Goal: Transaction & Acquisition: Purchase product/service

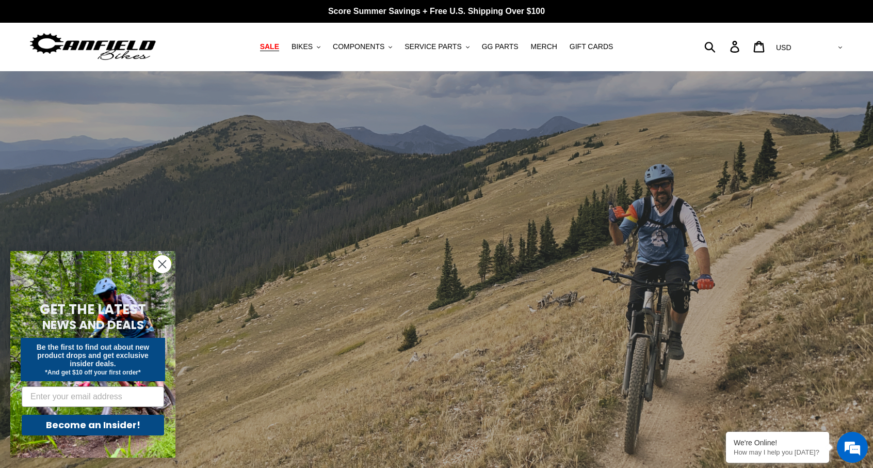
click at [279, 44] on span "SALE" at bounding box center [269, 46] width 19 height 9
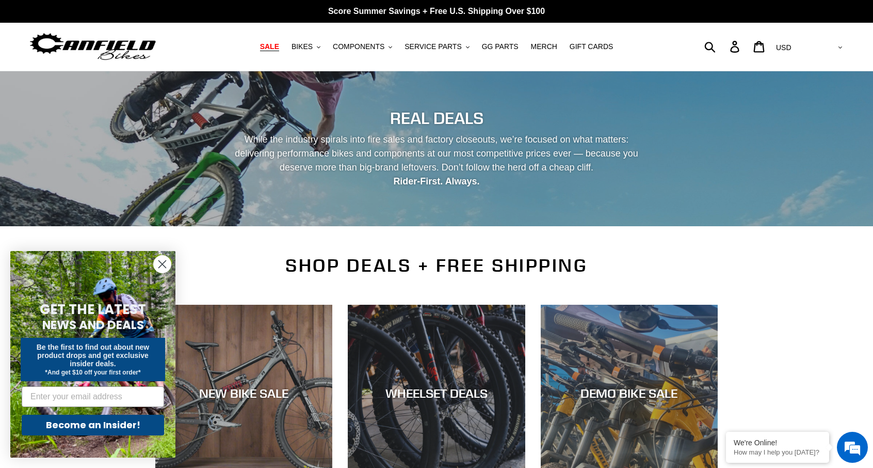
scroll to position [52, 0]
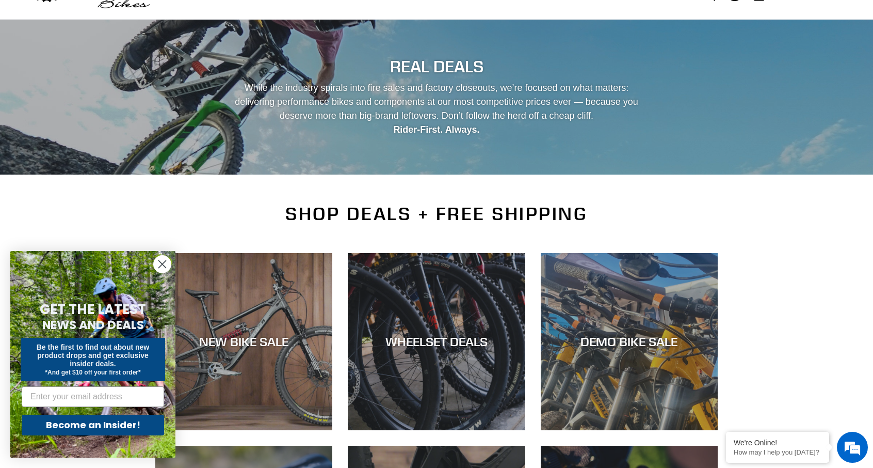
click at [161, 263] on icon "Close dialog" at bounding box center [162, 264] width 7 height 7
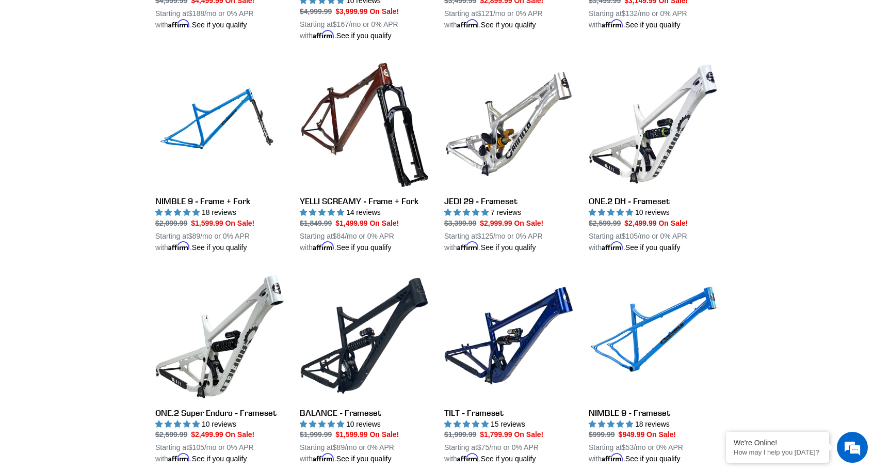
scroll to position [1445, 0]
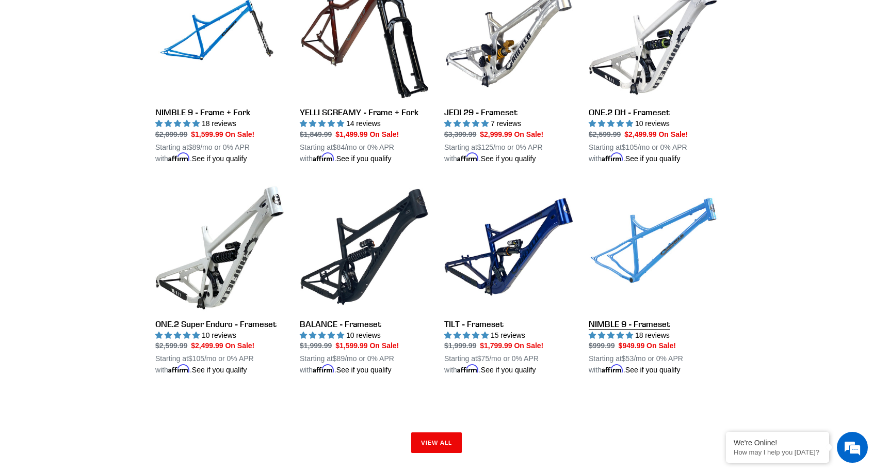
click at [645, 267] on link "NIMBLE 9 - Frameset" at bounding box center [653, 279] width 129 height 194
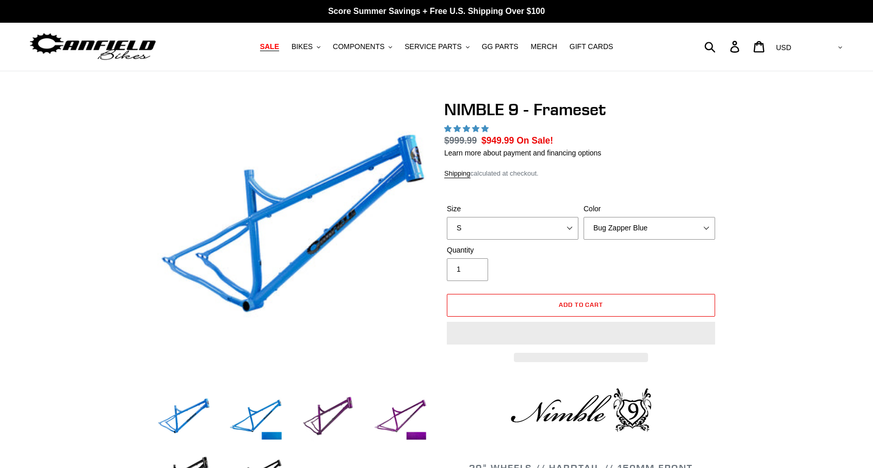
select select "highest-rating"
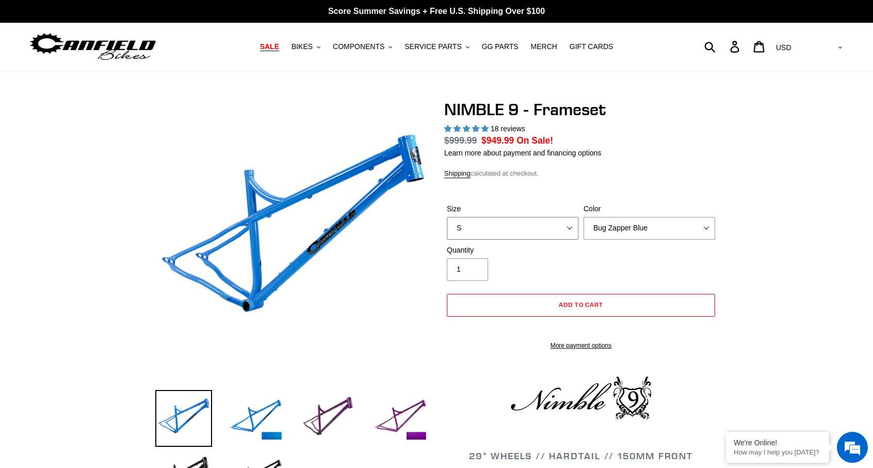
click at [572, 227] on select "S M L XL" at bounding box center [513, 228] width 132 height 23
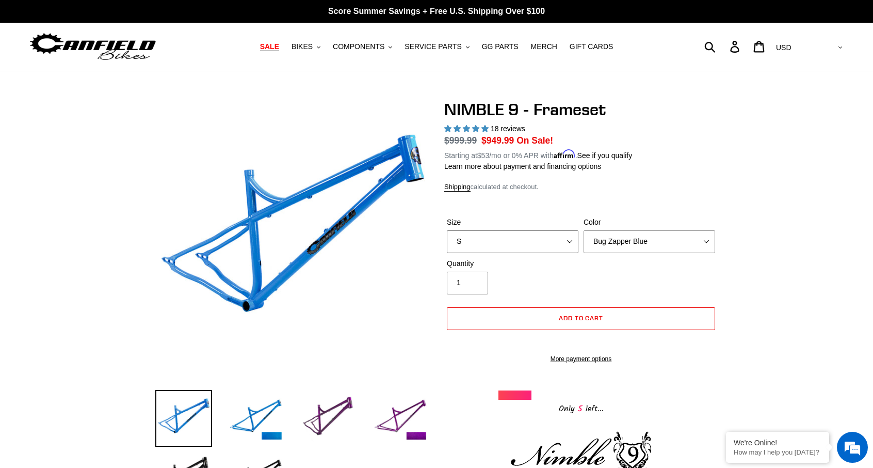
select select "L"
click at [447, 230] on select "S M L XL" at bounding box center [513, 241] width 132 height 23
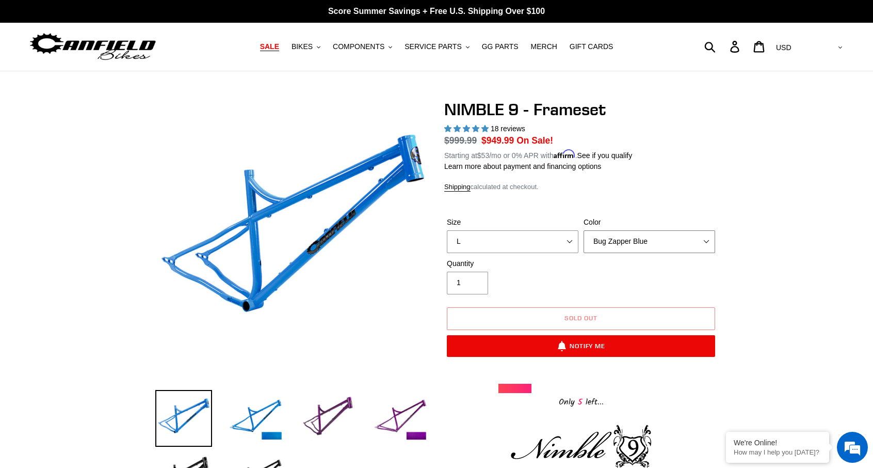
click at [669, 231] on select "Bug Zapper Blue Purple Haze -Sold Out Galaxy Black" at bounding box center [650, 241] width 132 height 23
click at [584, 230] on select "Bug Zapper Blue Purple Haze -Sold Out Galaxy Black" at bounding box center [650, 241] width 132 height 23
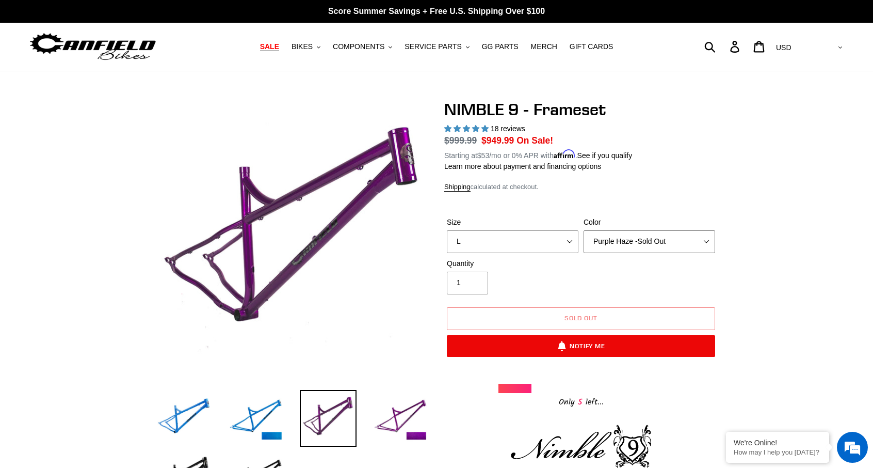
click at [647, 243] on select "Bug Zapper Blue Purple Haze -Sold Out Galaxy Black" at bounding box center [650, 241] width 132 height 23
click at [646, 243] on select "Bug Zapper Blue Purple Haze -Sold Out Galaxy Black" at bounding box center [650, 241] width 132 height 23
select select "Galaxy Black"
click at [584, 230] on select "Bug Zapper Blue Purple Haze -Sold Out Galaxy Black" at bounding box center [650, 241] width 132 height 23
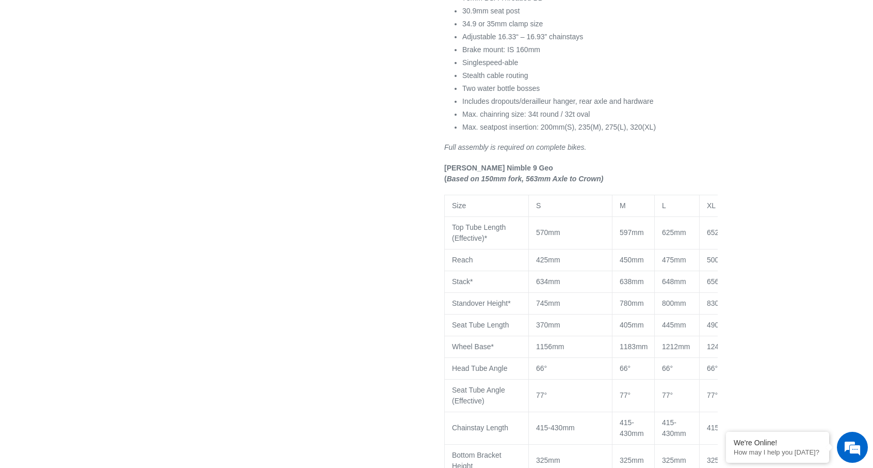
scroll to position [722, 0]
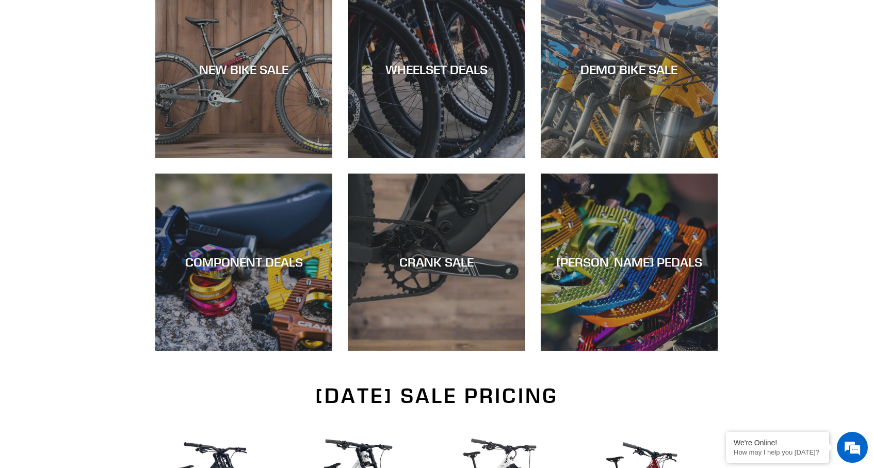
scroll to position [278, 0]
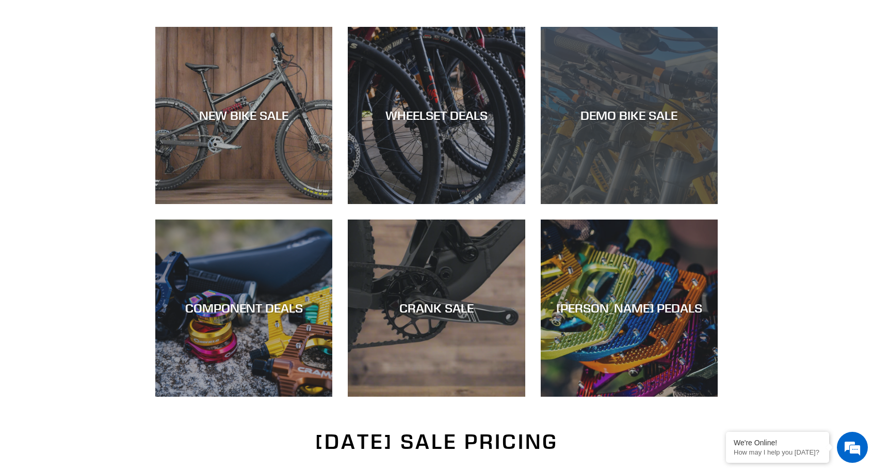
click at [622, 204] on div "DEMO BIKE SALE" at bounding box center [629, 204] width 177 height 0
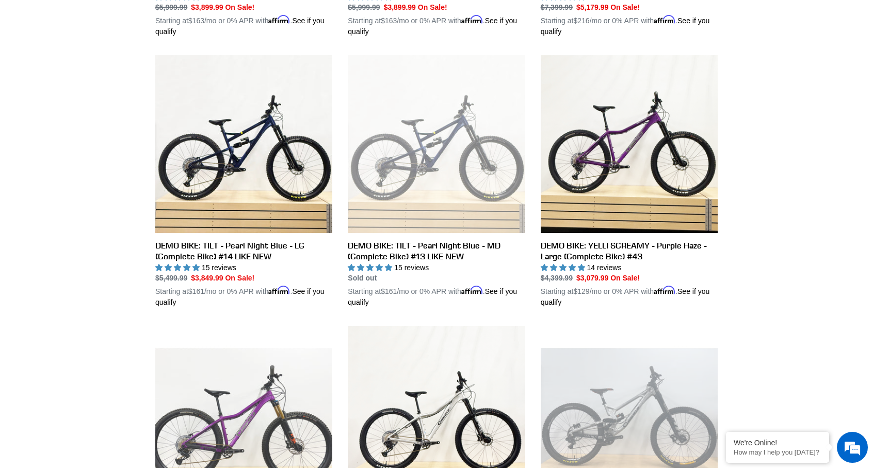
scroll to position [516, 0]
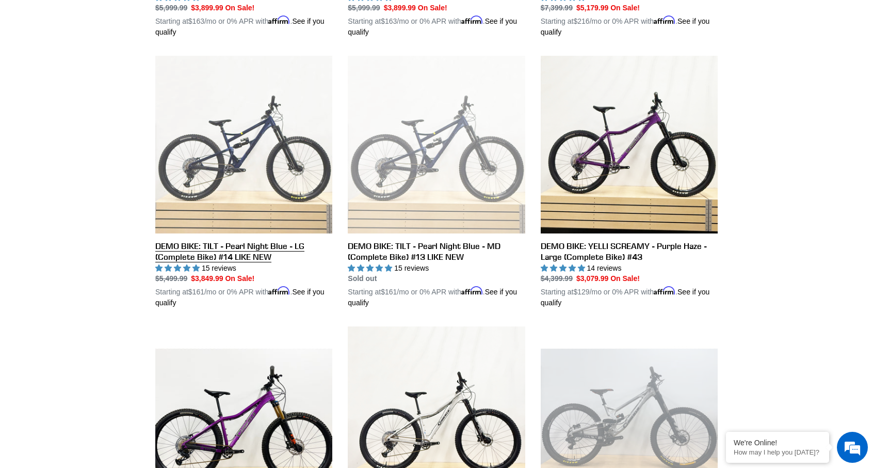
click at [237, 146] on link "DEMO BIKE: TILT - Pearl Night Blue - LG (Complete Bike) #14 LIKE NEW" at bounding box center [243, 182] width 177 height 252
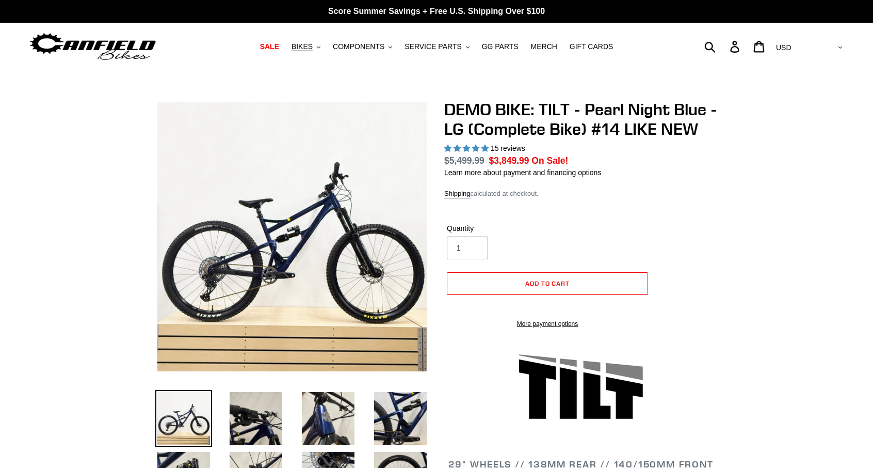
select select "highest-rating"
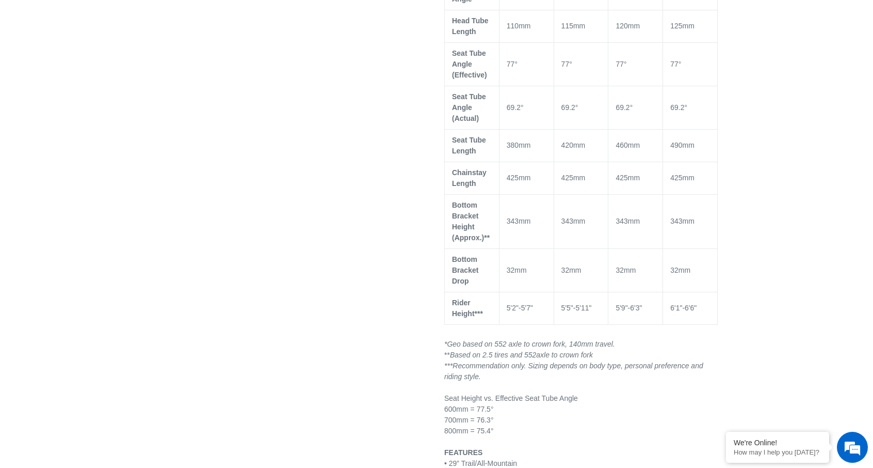
scroll to position [1238, 0]
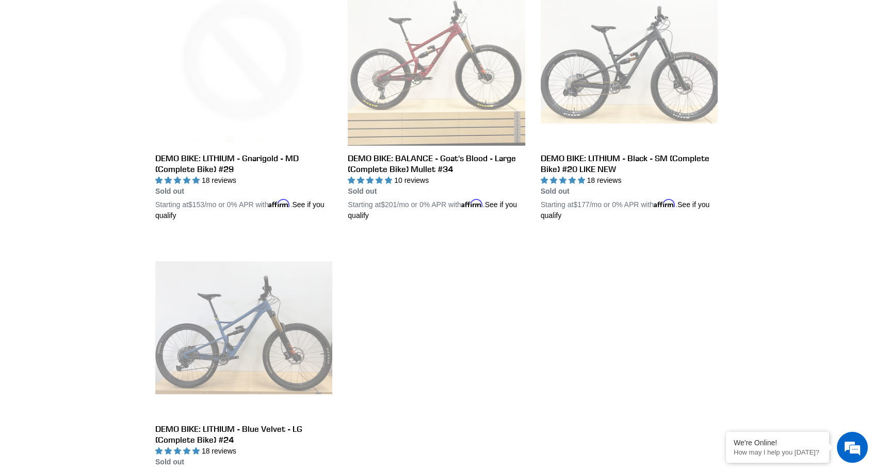
scroll to position [1703, 0]
